Goal: Obtain resource: Download file/media

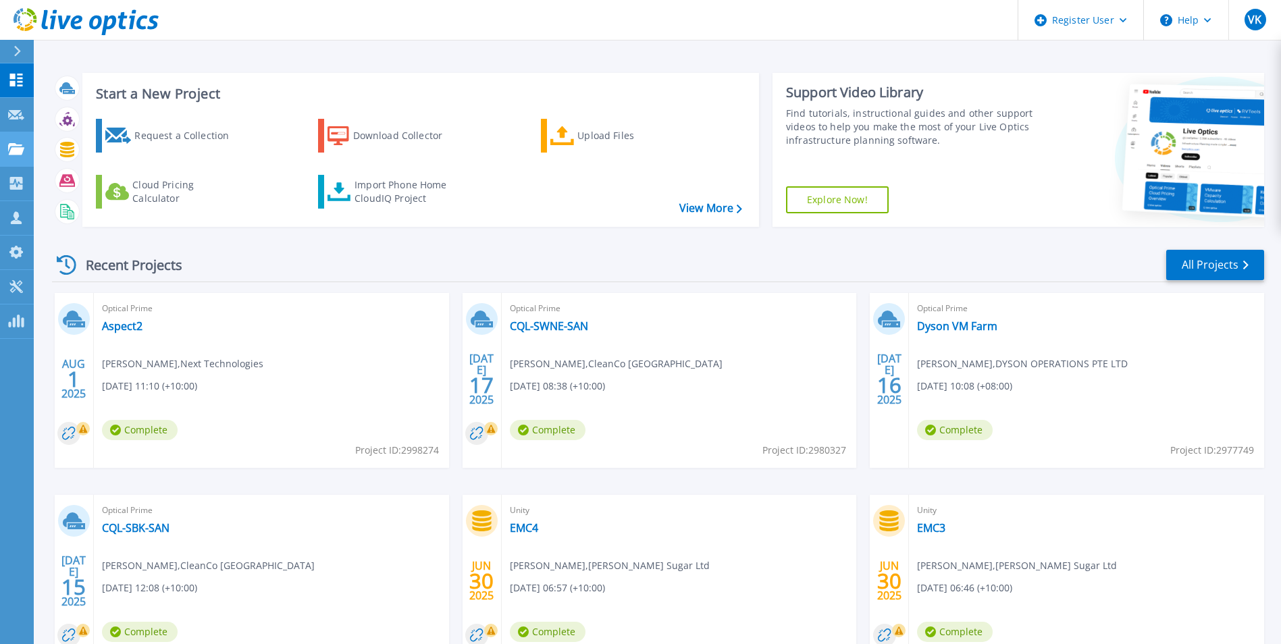
click at [11, 147] on icon at bounding box center [16, 148] width 16 height 11
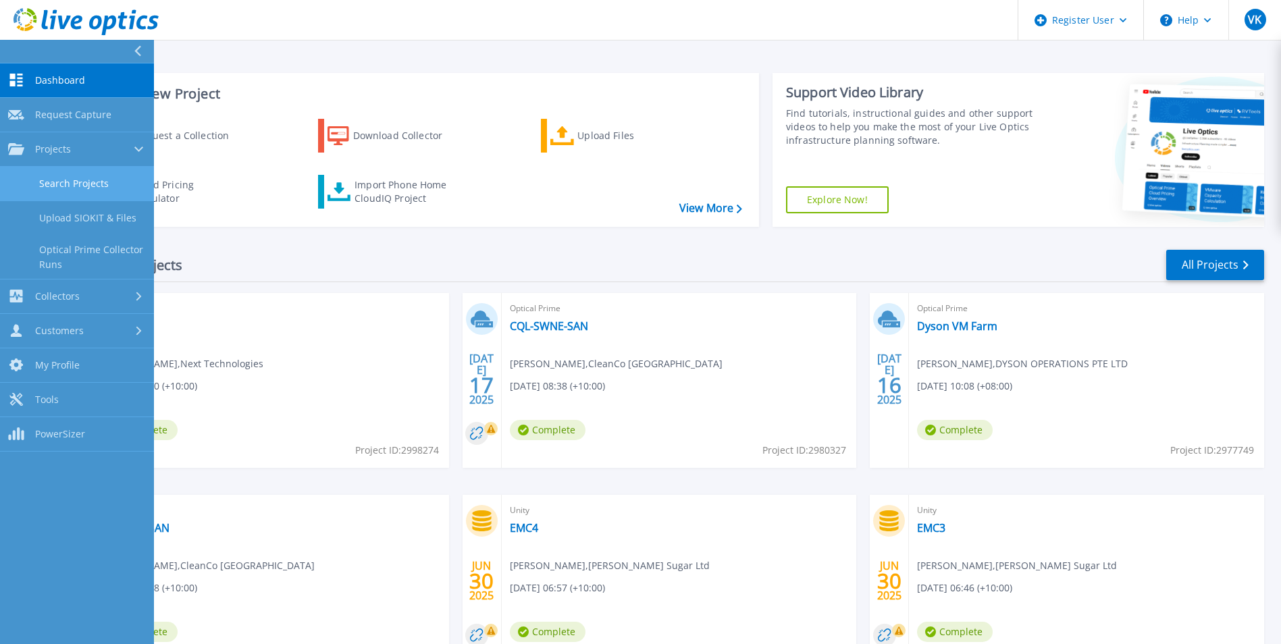
click at [88, 188] on link "Search Projects" at bounding box center [77, 184] width 154 height 34
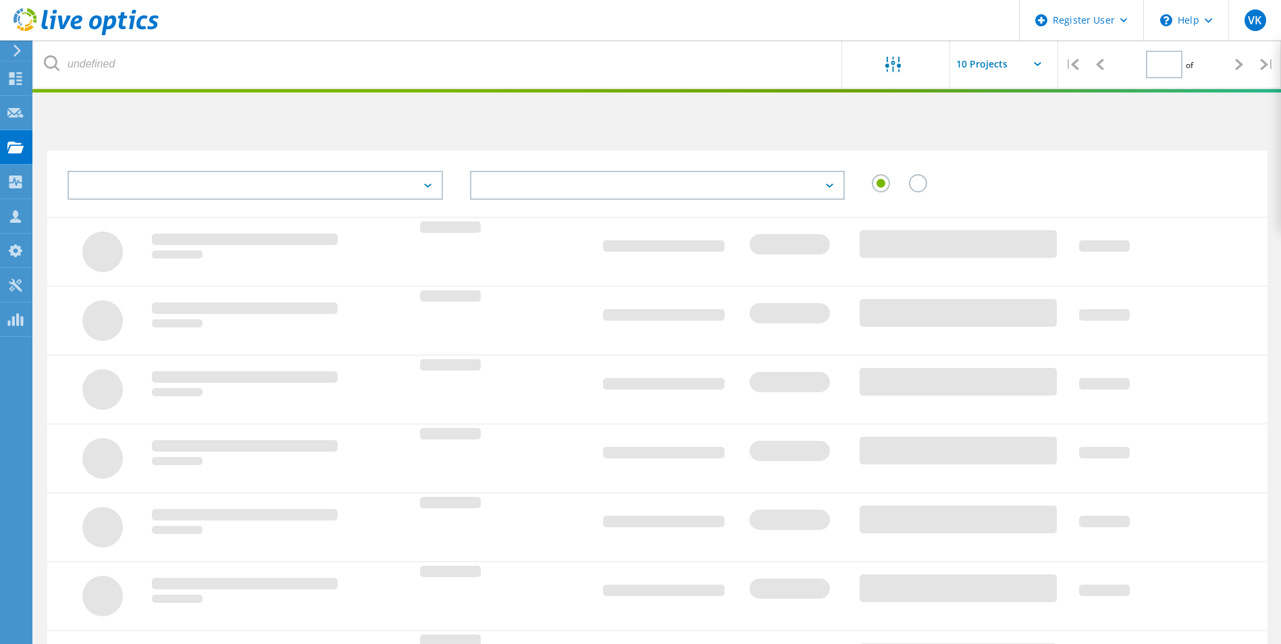
type input "1"
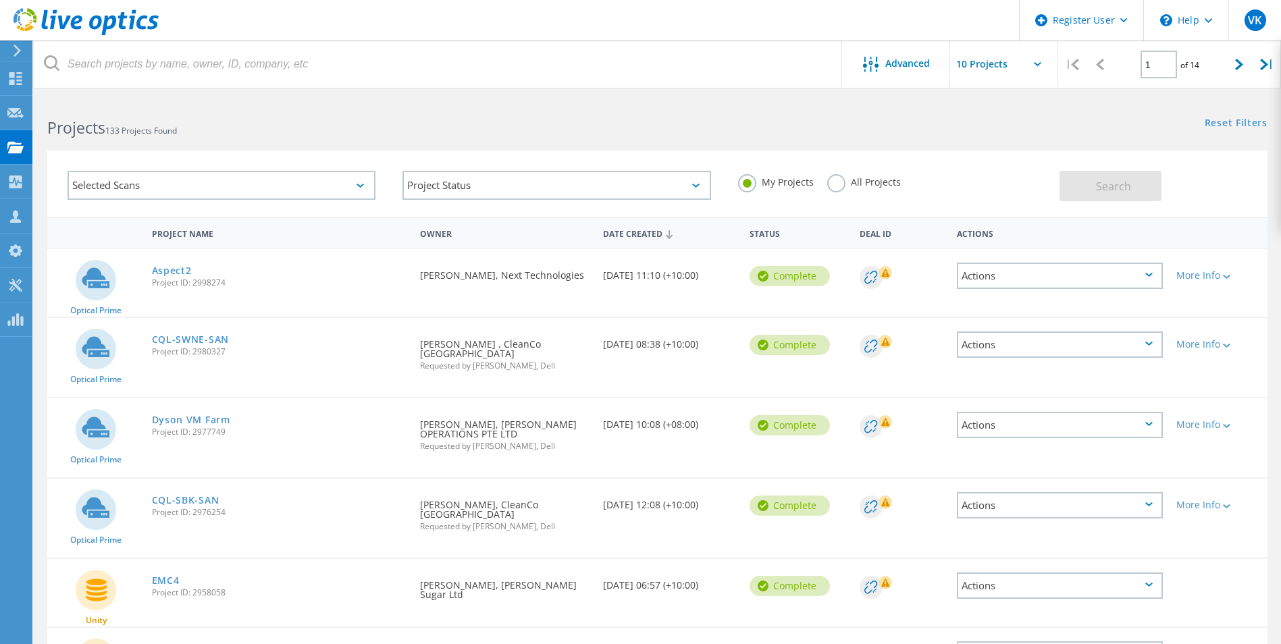
click at [840, 178] on label "All Projects" at bounding box center [864, 180] width 74 height 13
click at [0, 0] on input "All Projects" at bounding box center [0, 0] width 0 height 0
drag, startPoint x: 1121, startPoint y: 188, endPoint x: 1119, endPoint y: 257, distance: 68.9
click at [1123, 188] on span "Search" at bounding box center [1113, 186] width 35 height 15
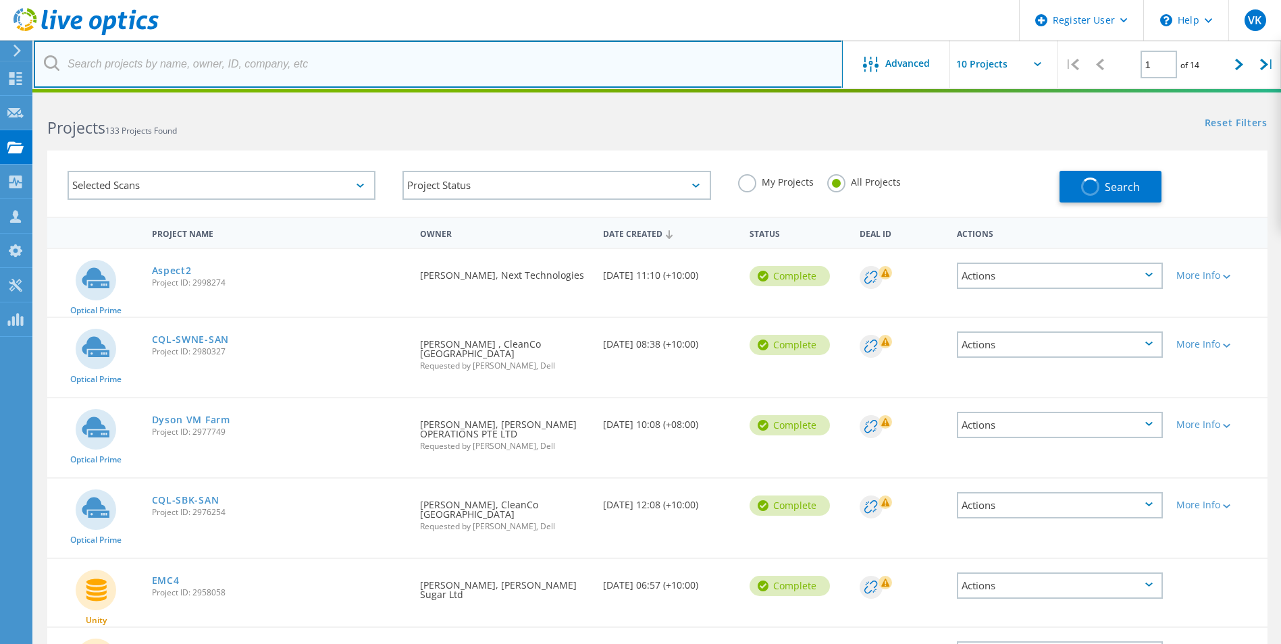
drag, startPoint x: 191, startPoint y: 50, endPoint x: 197, endPoint y: 56, distance: 8.6
click at [191, 50] on input "text" at bounding box center [438, 64] width 809 height 47
paste input "2983647"
type input "2983647"
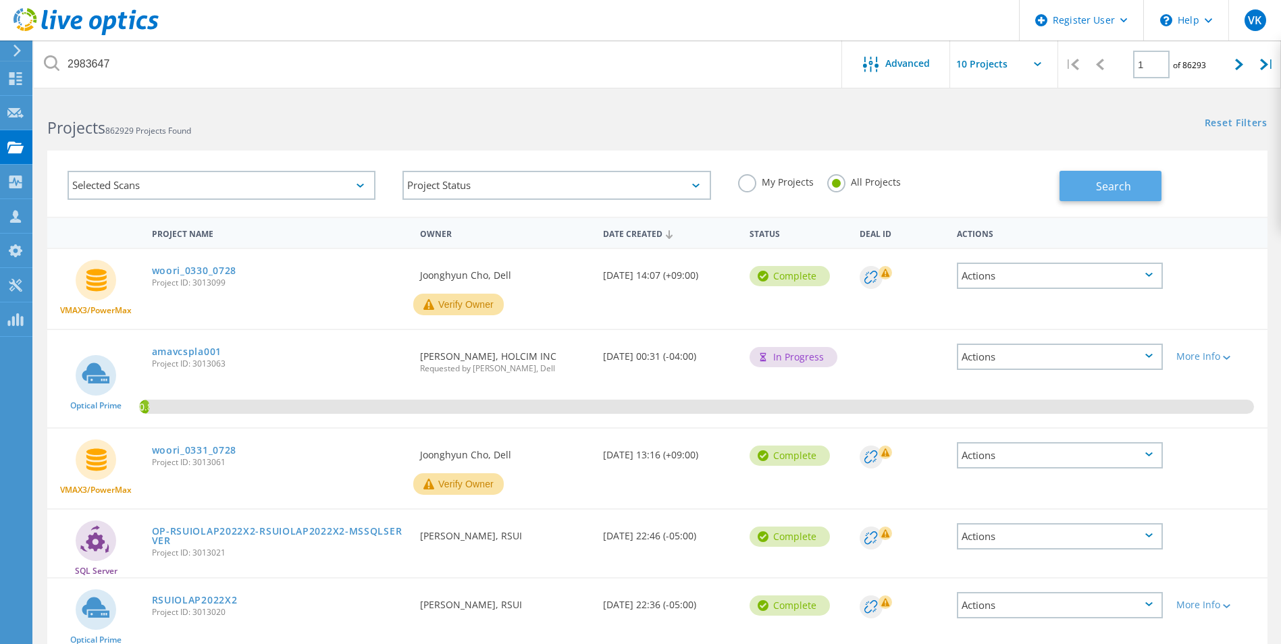
click at [1139, 179] on button "Search" at bounding box center [1111, 186] width 102 height 30
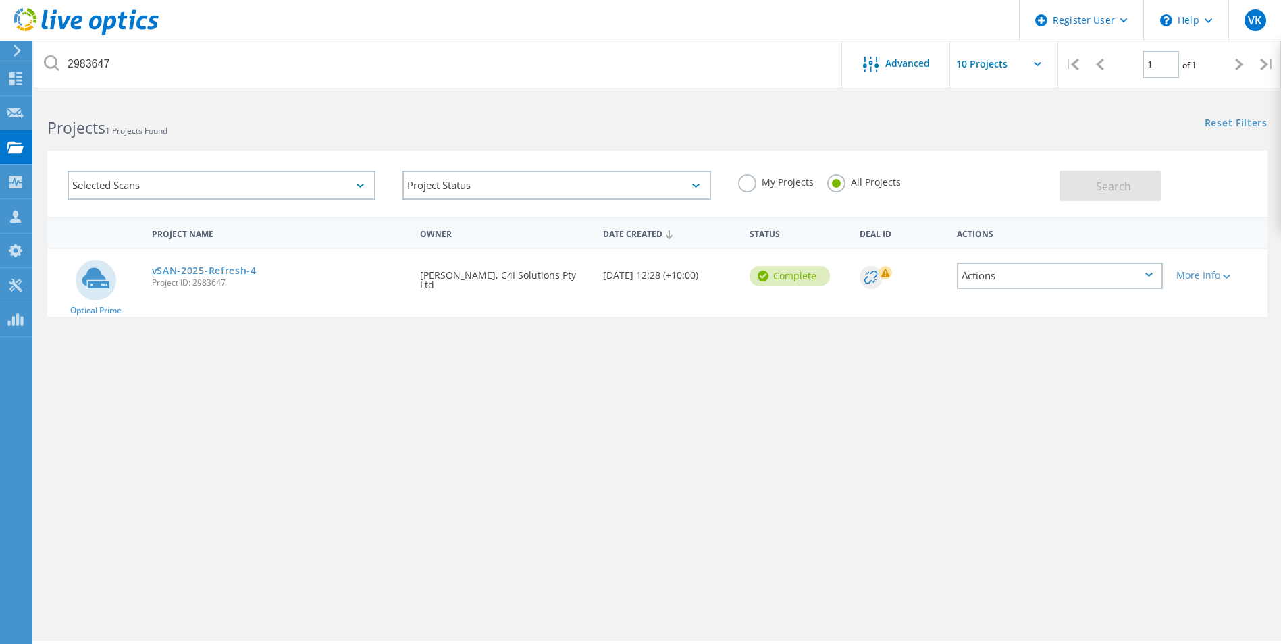
click at [232, 266] on link "vSAN-2025-Refresh-4" at bounding box center [204, 270] width 105 height 9
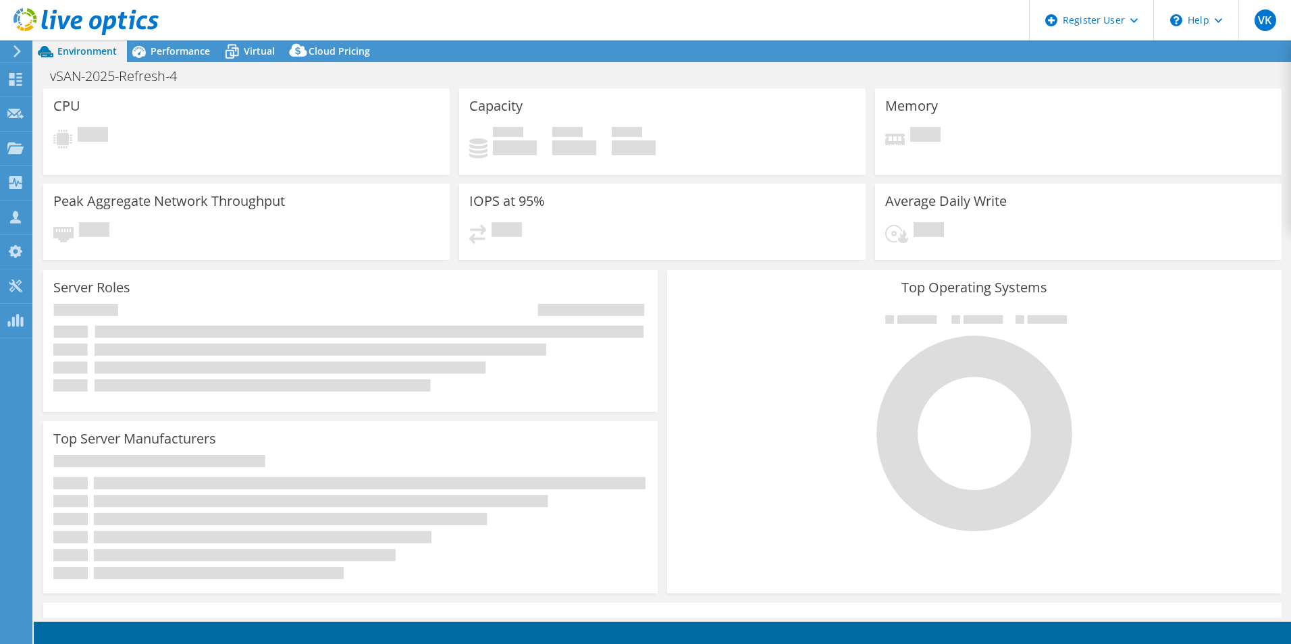
select select "USD"
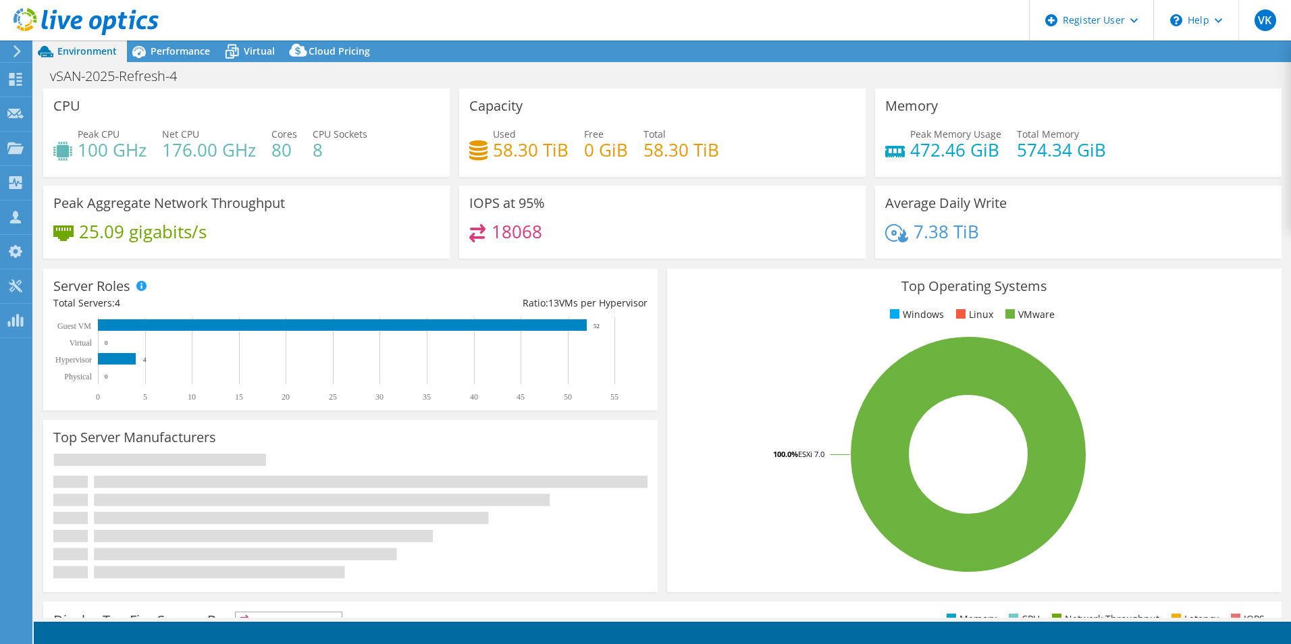
select select "[GEOGRAPHIC_DATA]"
select select "AUD"
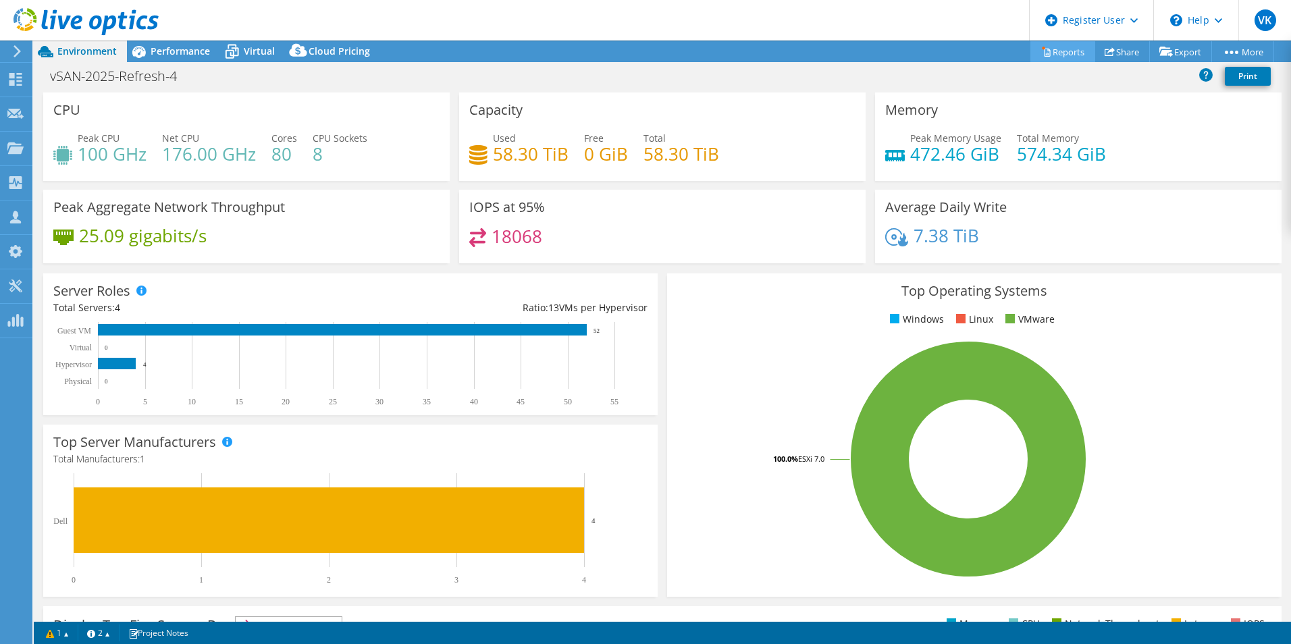
click at [1064, 60] on link "Reports" at bounding box center [1063, 51] width 65 height 21
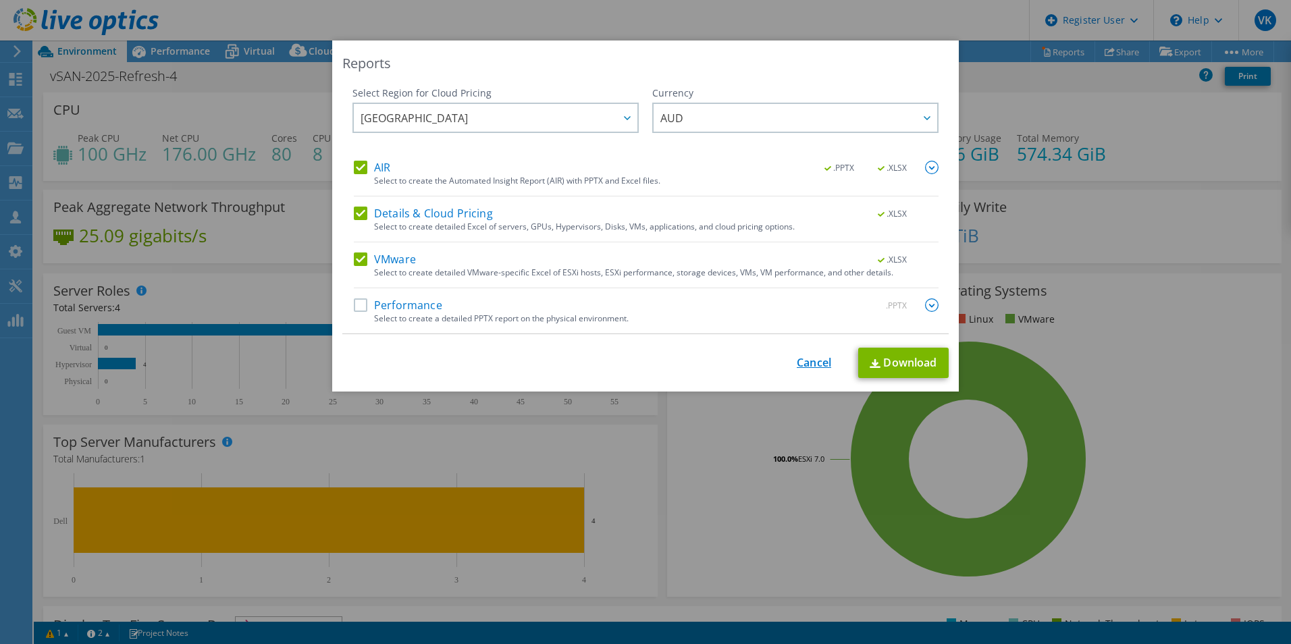
click at [805, 367] on link "Cancel" at bounding box center [814, 363] width 34 height 13
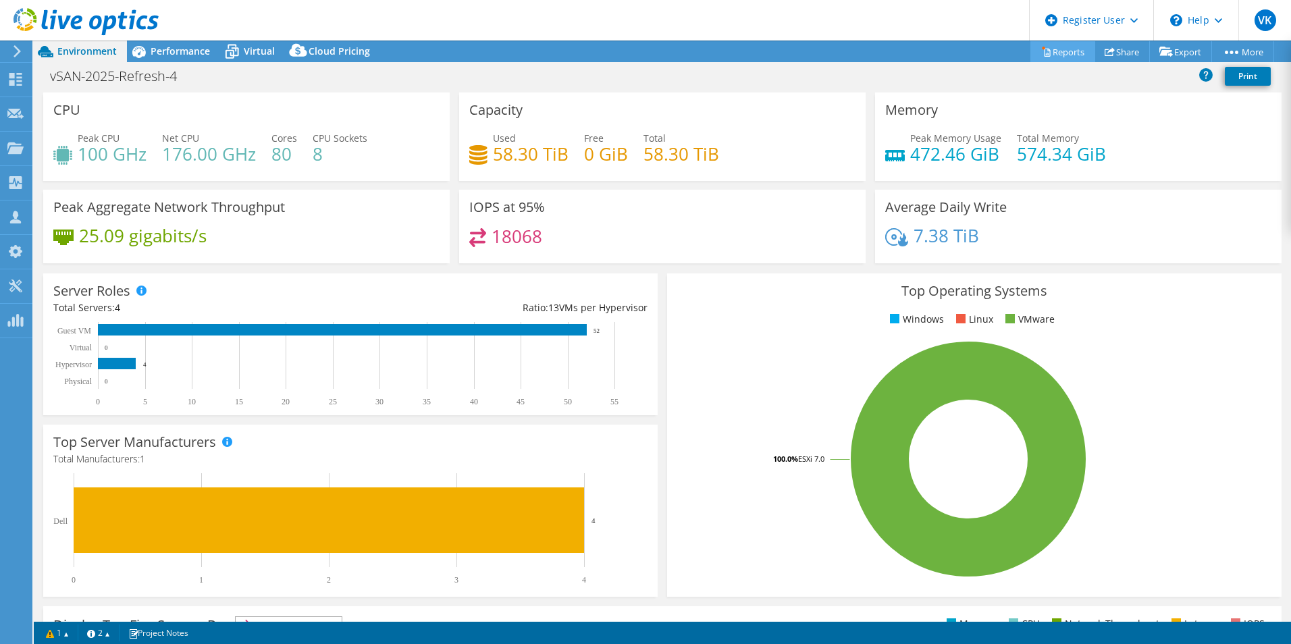
click at [1044, 46] on link "Reports" at bounding box center [1063, 51] width 65 height 21
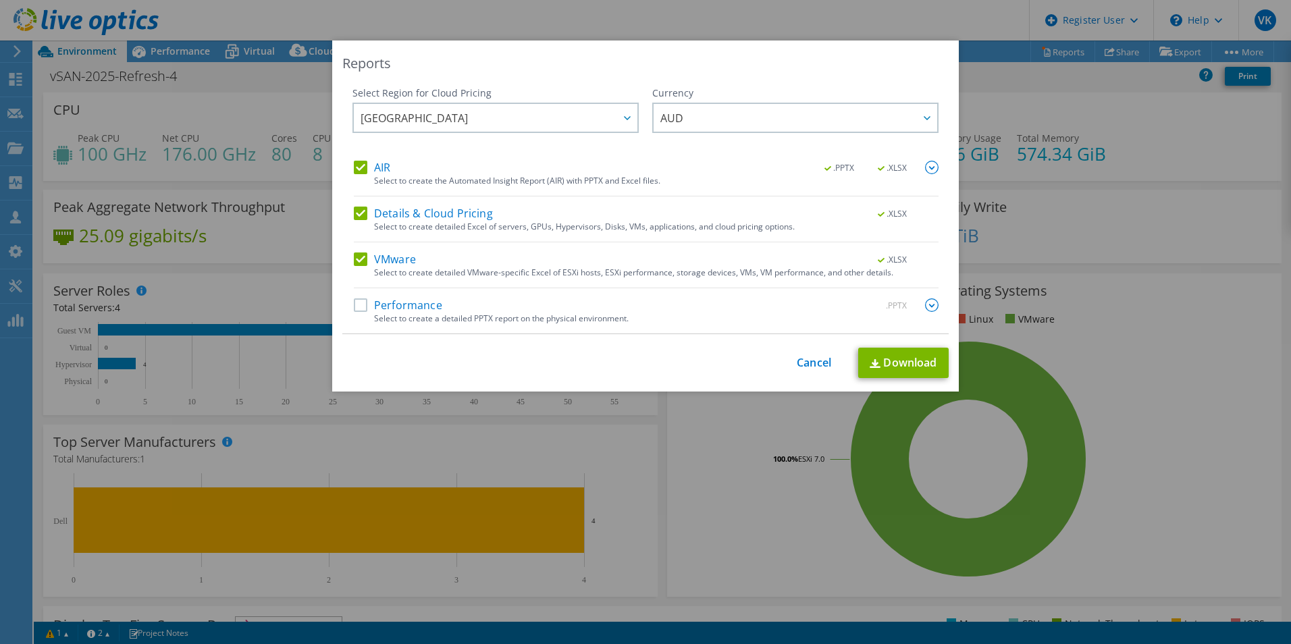
click at [357, 310] on label "Performance" at bounding box center [398, 305] width 88 height 14
click at [0, 0] on input "Performance" at bounding box center [0, 0] width 0 height 0
click at [931, 310] on img at bounding box center [932, 305] width 14 height 14
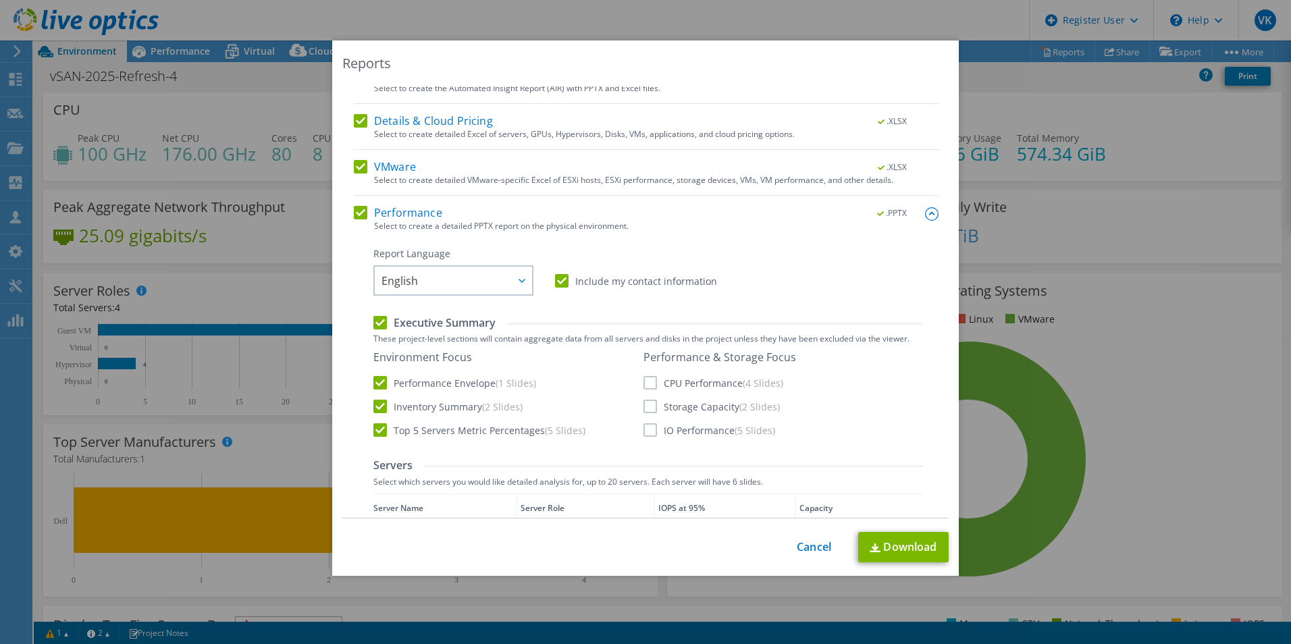
scroll to position [203, 0]
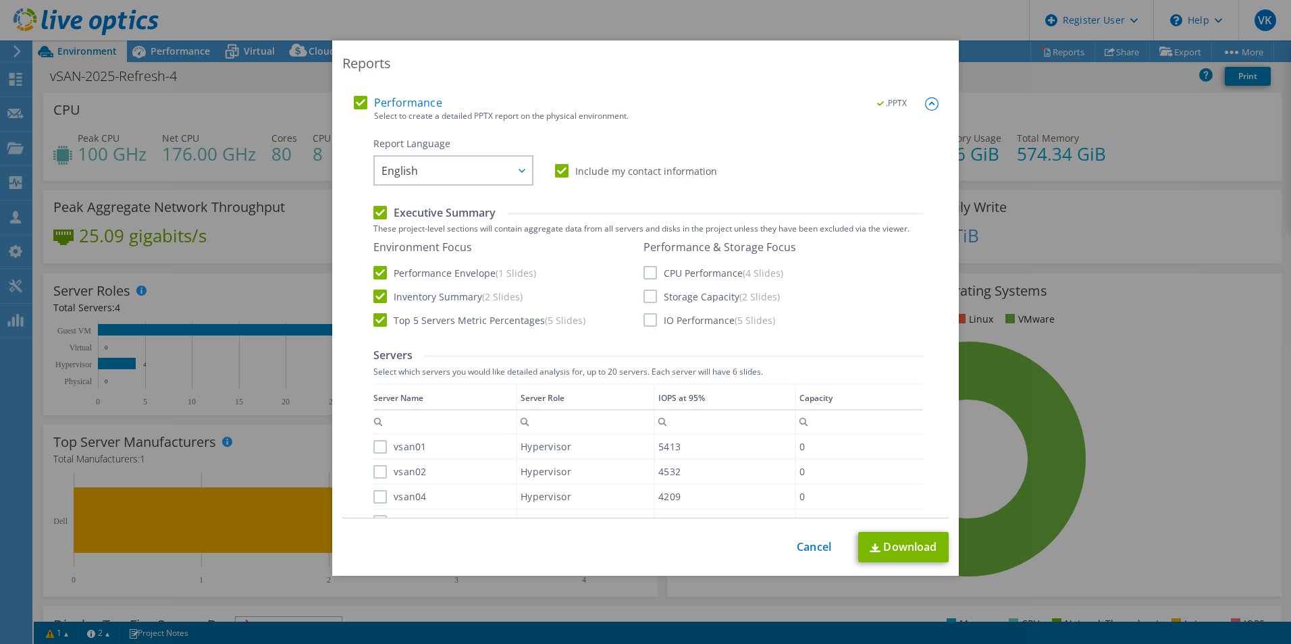
click at [707, 276] on label "CPU Performance (4 Slides)" at bounding box center [714, 273] width 140 height 14
click at [0, 0] on input "CPU Performance (4 Slides)" at bounding box center [0, 0] width 0 height 0
click at [703, 301] on label "Storage Capacity (2 Slides)" at bounding box center [712, 297] width 136 height 14
click at [0, 0] on input "Storage Capacity (2 Slides)" at bounding box center [0, 0] width 0 height 0
click at [694, 325] on label "IO Performance (5 Slides)" at bounding box center [710, 320] width 132 height 14
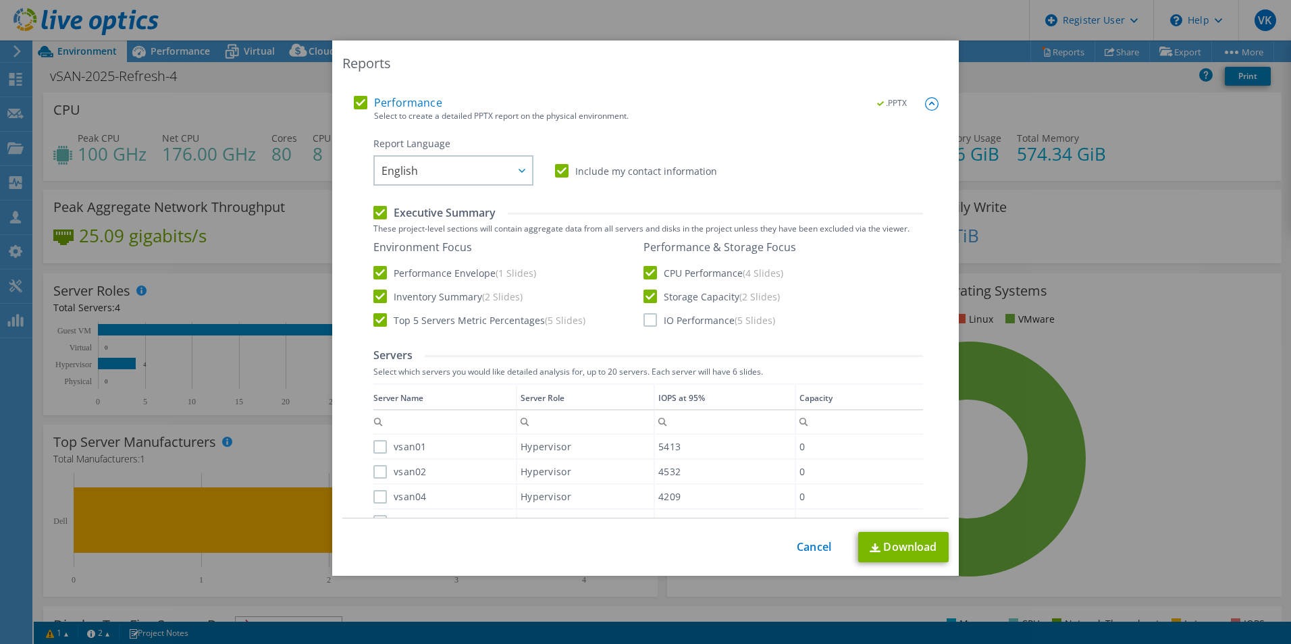
click at [0, 0] on input "IO Performance (5 Slides)" at bounding box center [0, 0] width 0 height 0
click at [904, 544] on link "Download" at bounding box center [903, 547] width 90 height 30
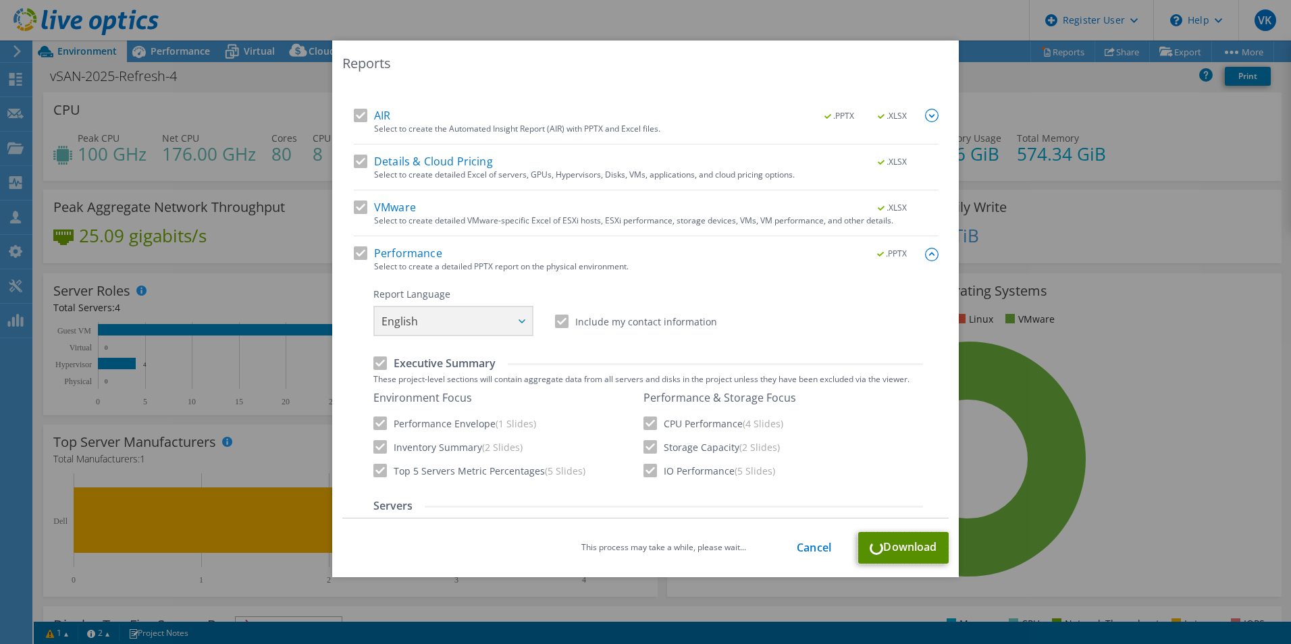
scroll to position [0, 0]
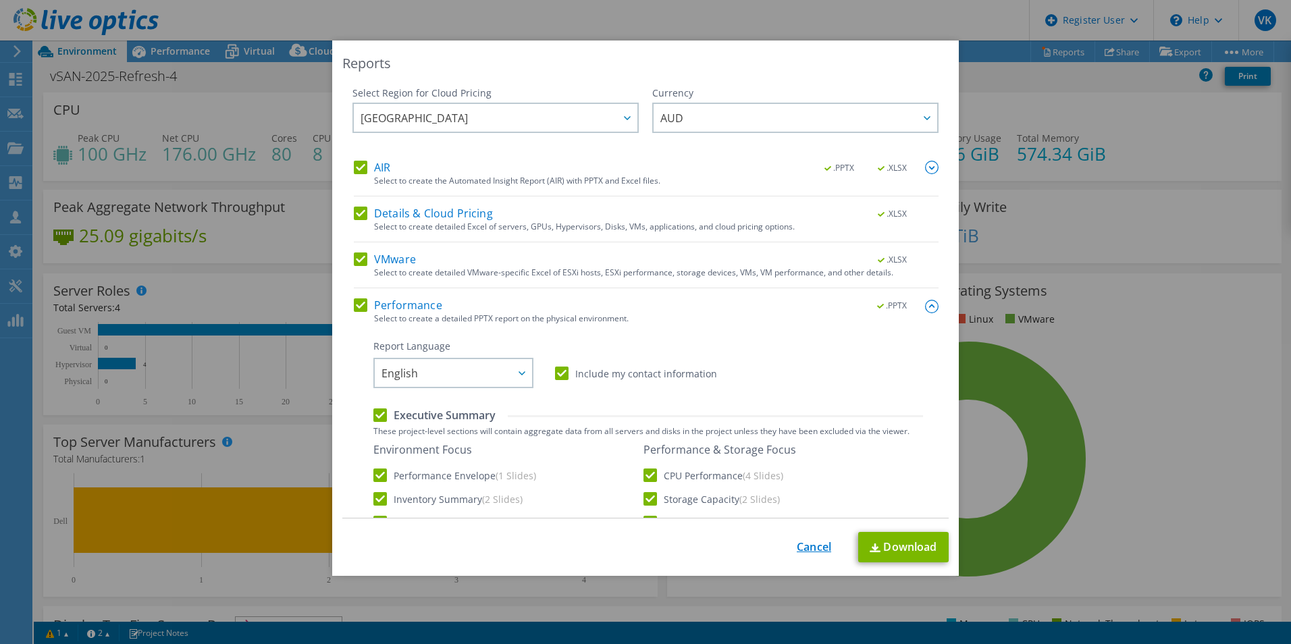
click at [814, 542] on link "Cancel" at bounding box center [814, 547] width 34 height 13
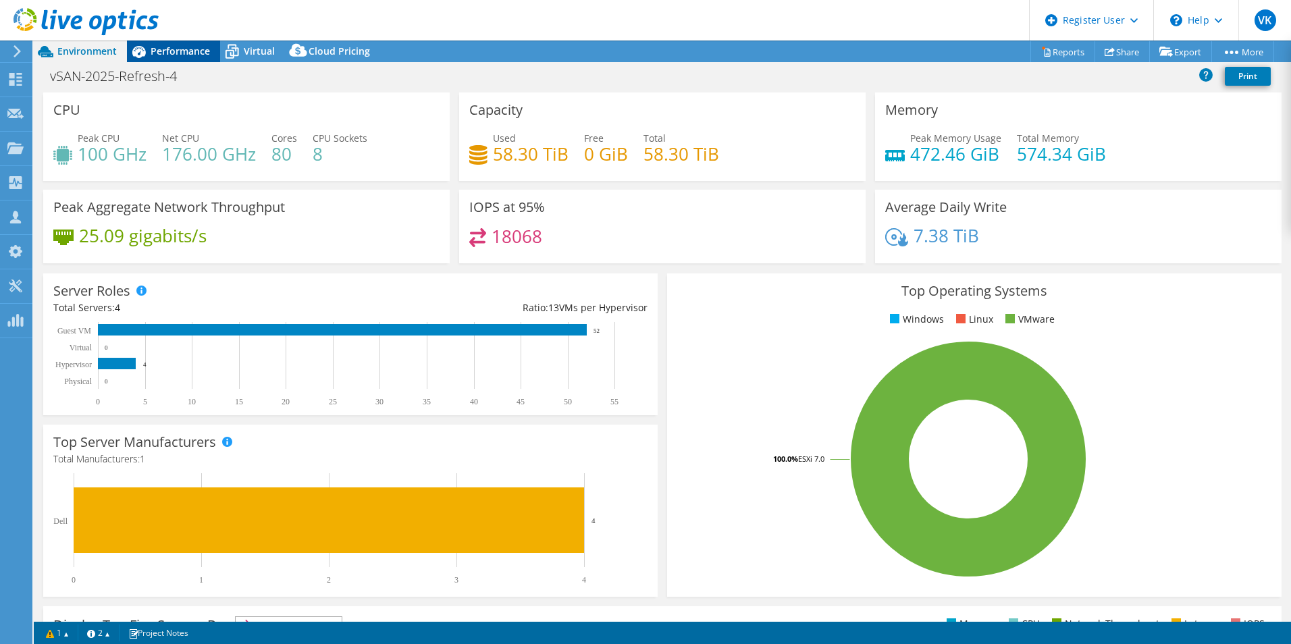
click at [195, 47] on span "Performance" at bounding box center [180, 51] width 59 height 13
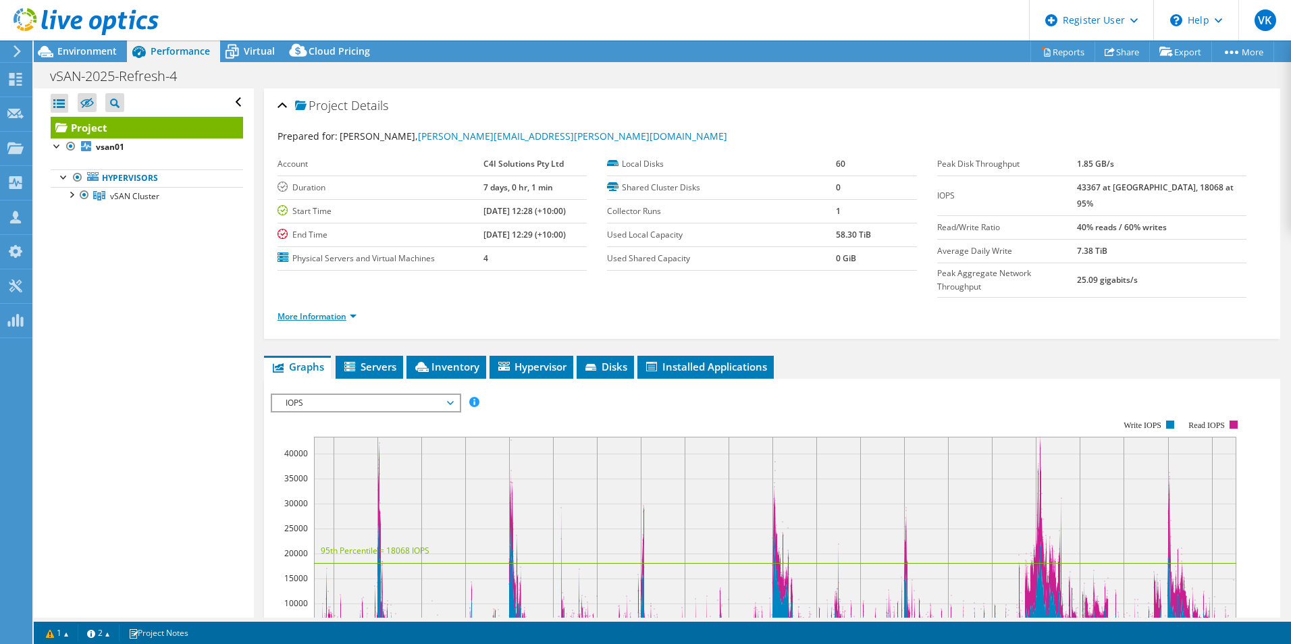
click at [334, 311] on link "More Information" at bounding box center [317, 316] width 79 height 11
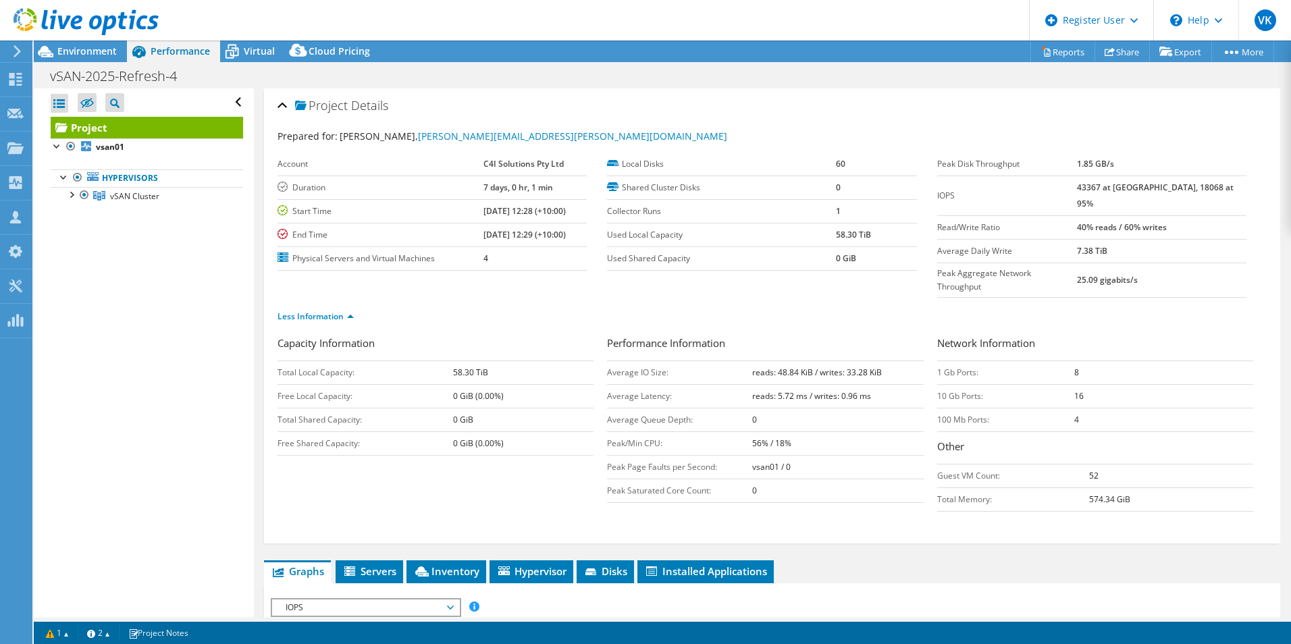
drag, startPoint x: 258, startPoint y: 47, endPoint x: 345, endPoint y: 72, distance: 90.4
click at [267, 49] on span "Virtual" at bounding box center [259, 51] width 31 height 13
